Goal: Task Accomplishment & Management: Use online tool/utility

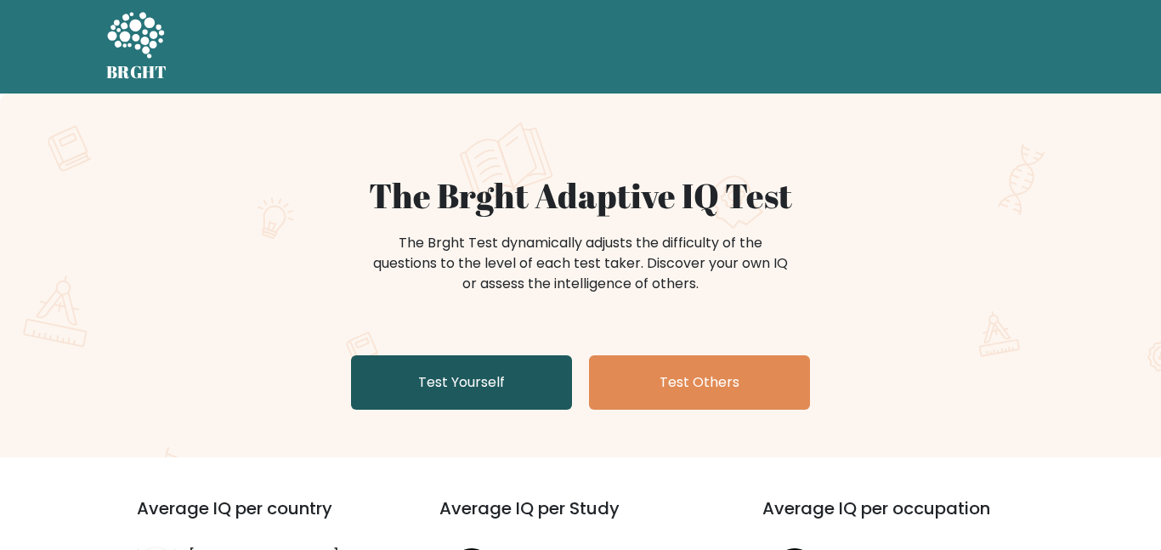
click at [503, 387] on link "Test Yourself" at bounding box center [461, 382] width 221 height 54
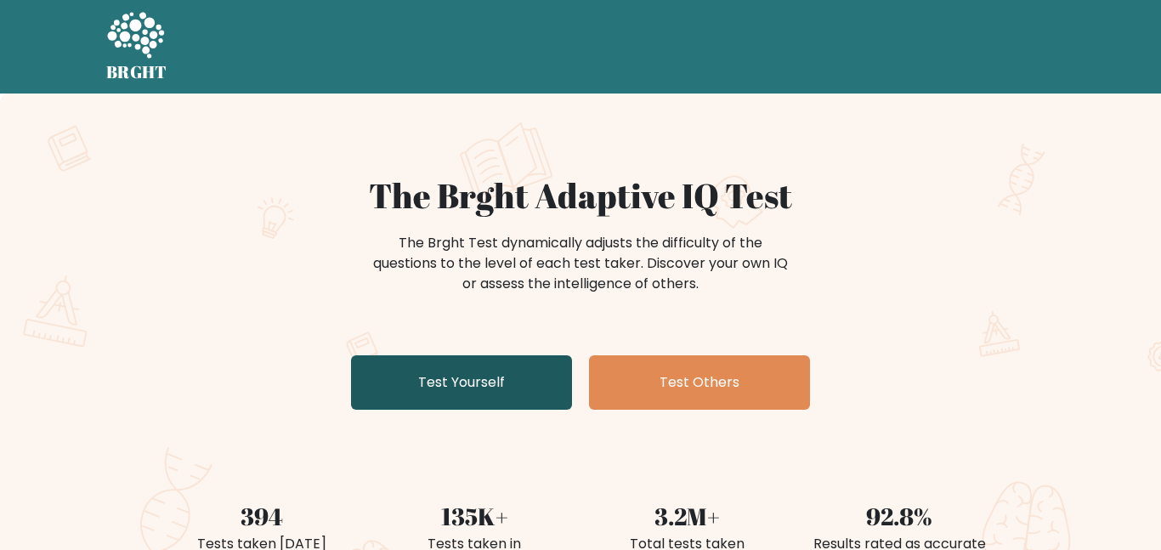
scroll to position [2, 0]
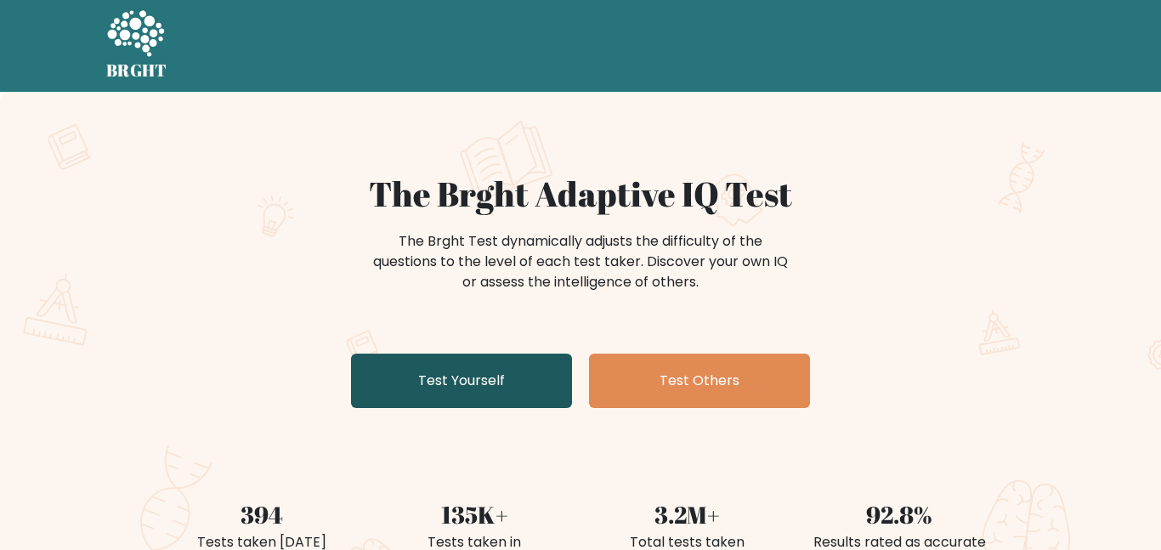
click at [509, 389] on link "Test Yourself" at bounding box center [461, 380] width 221 height 54
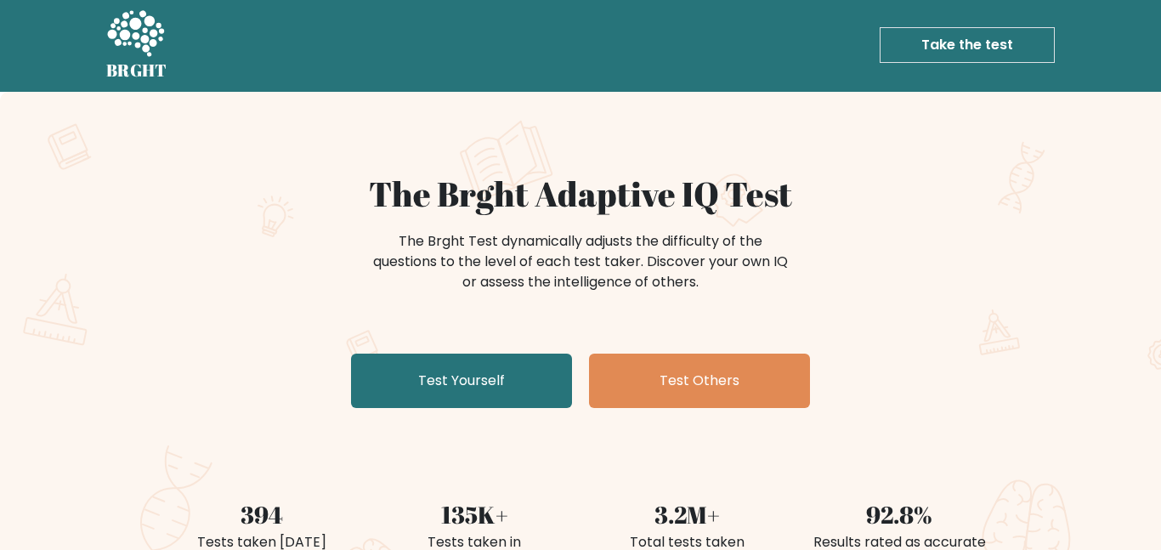
click at [913, 43] on link "Take the test" at bounding box center [966, 45] width 175 height 36
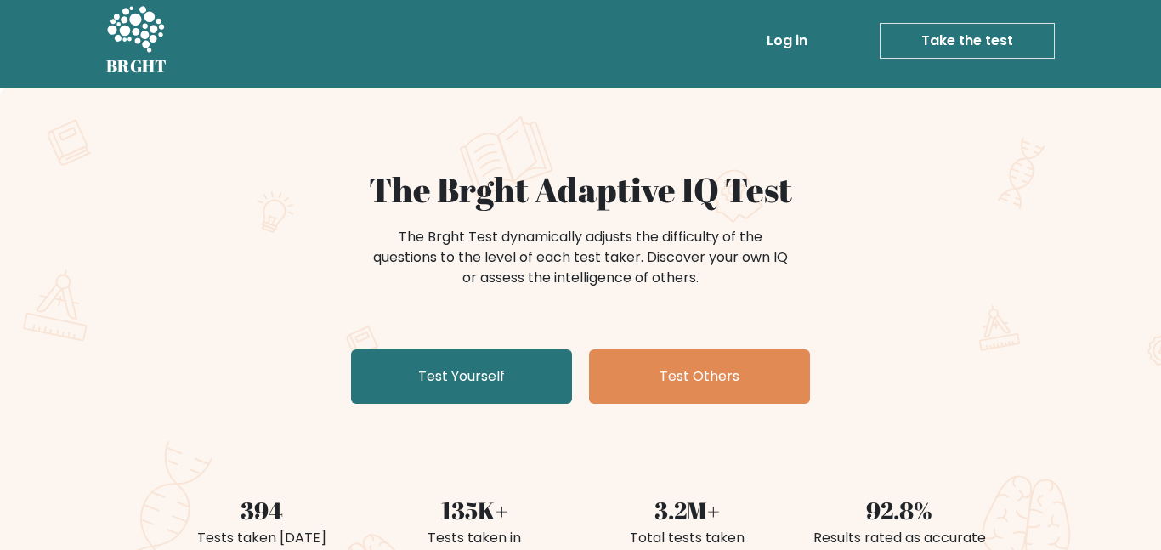
scroll to position [0, 0]
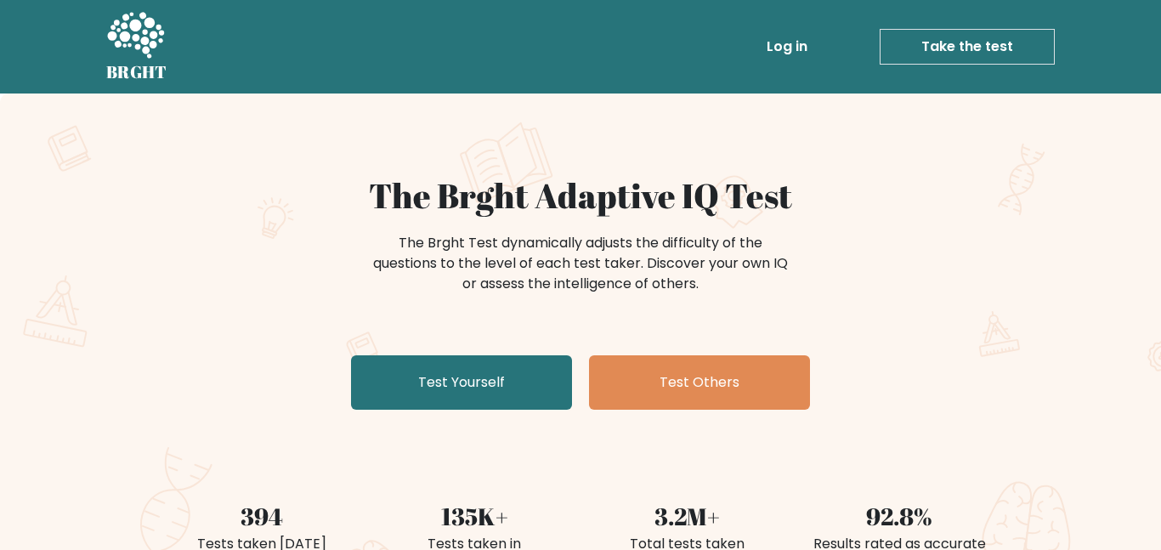
click at [980, 49] on link "Take the test" at bounding box center [966, 47] width 175 height 36
click at [936, 38] on link "Take the test" at bounding box center [966, 47] width 175 height 36
